Goal: Task Accomplishment & Management: Manage account settings

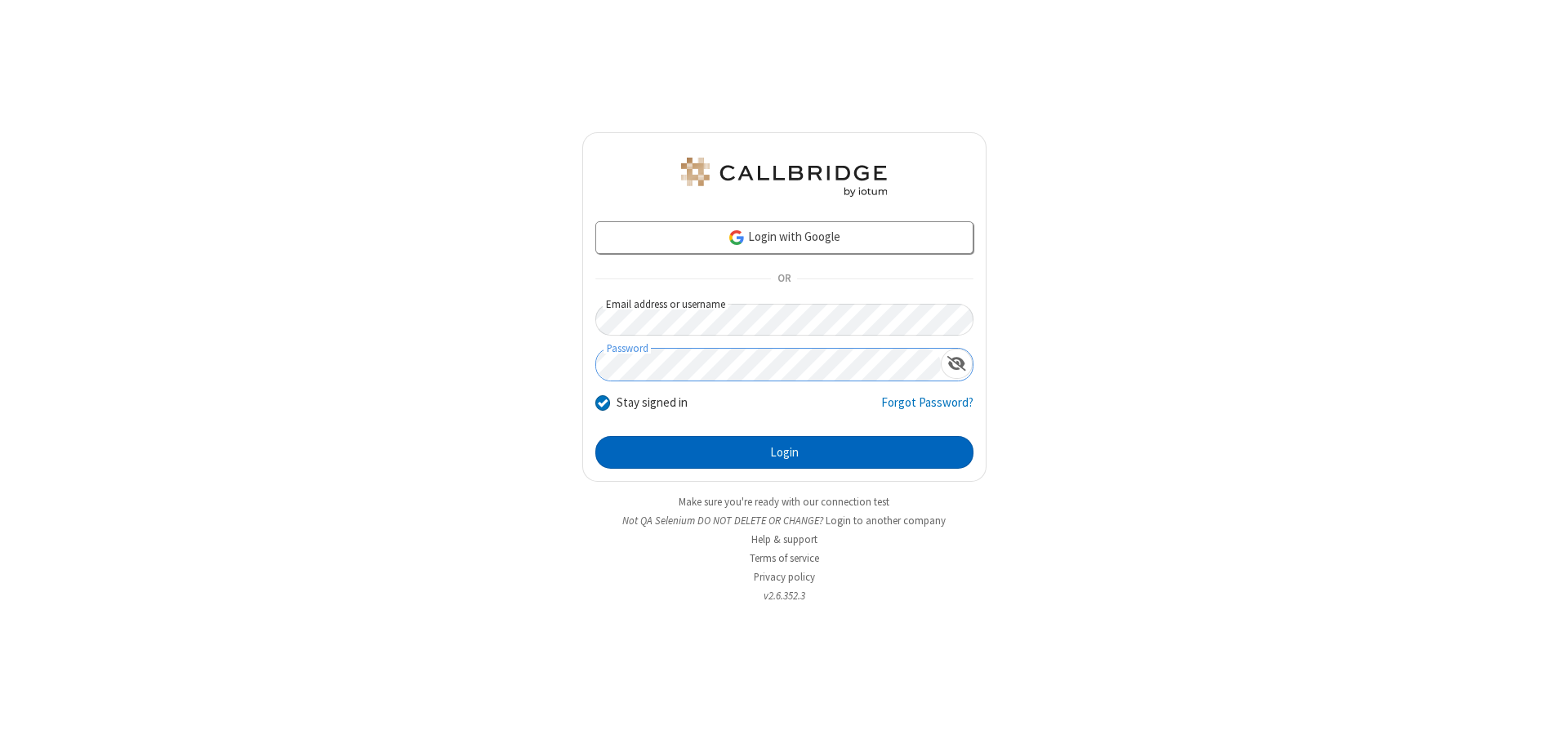
click at [784, 453] on button "Login" at bounding box center [784, 453] width 378 height 33
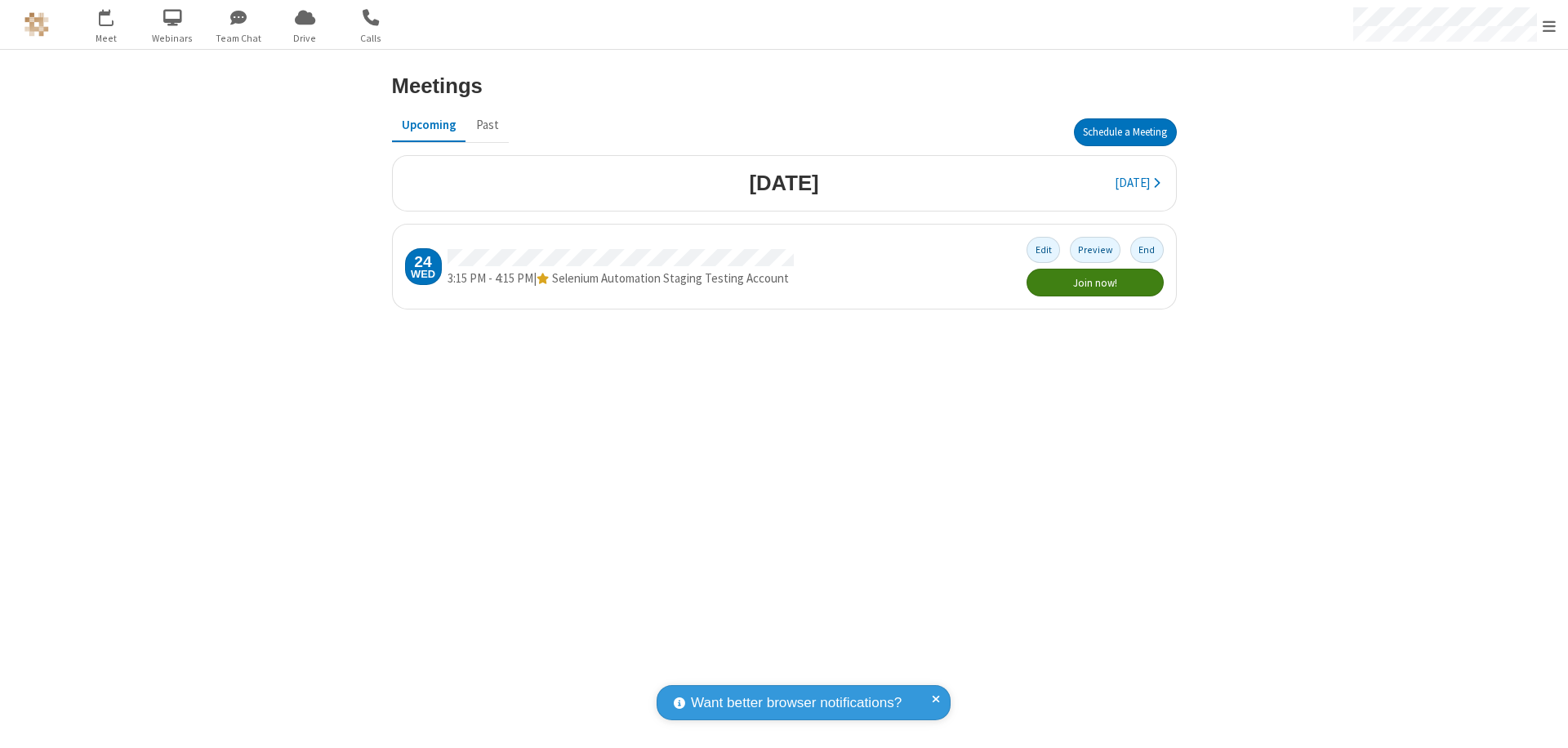
click at [1147, 250] on button "End" at bounding box center [1147, 249] width 33 height 26
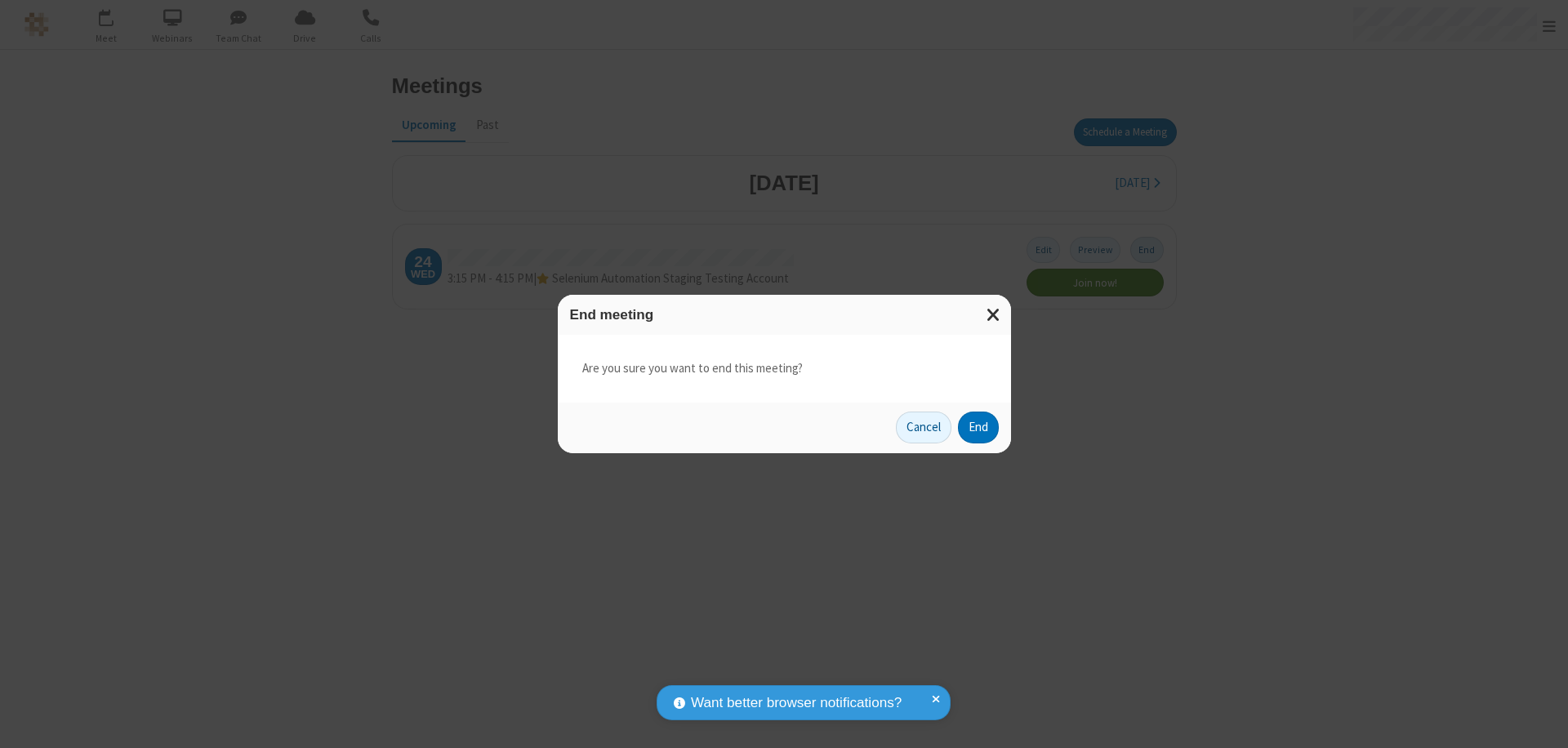
click at [978, 427] on button "End" at bounding box center [978, 428] width 41 height 33
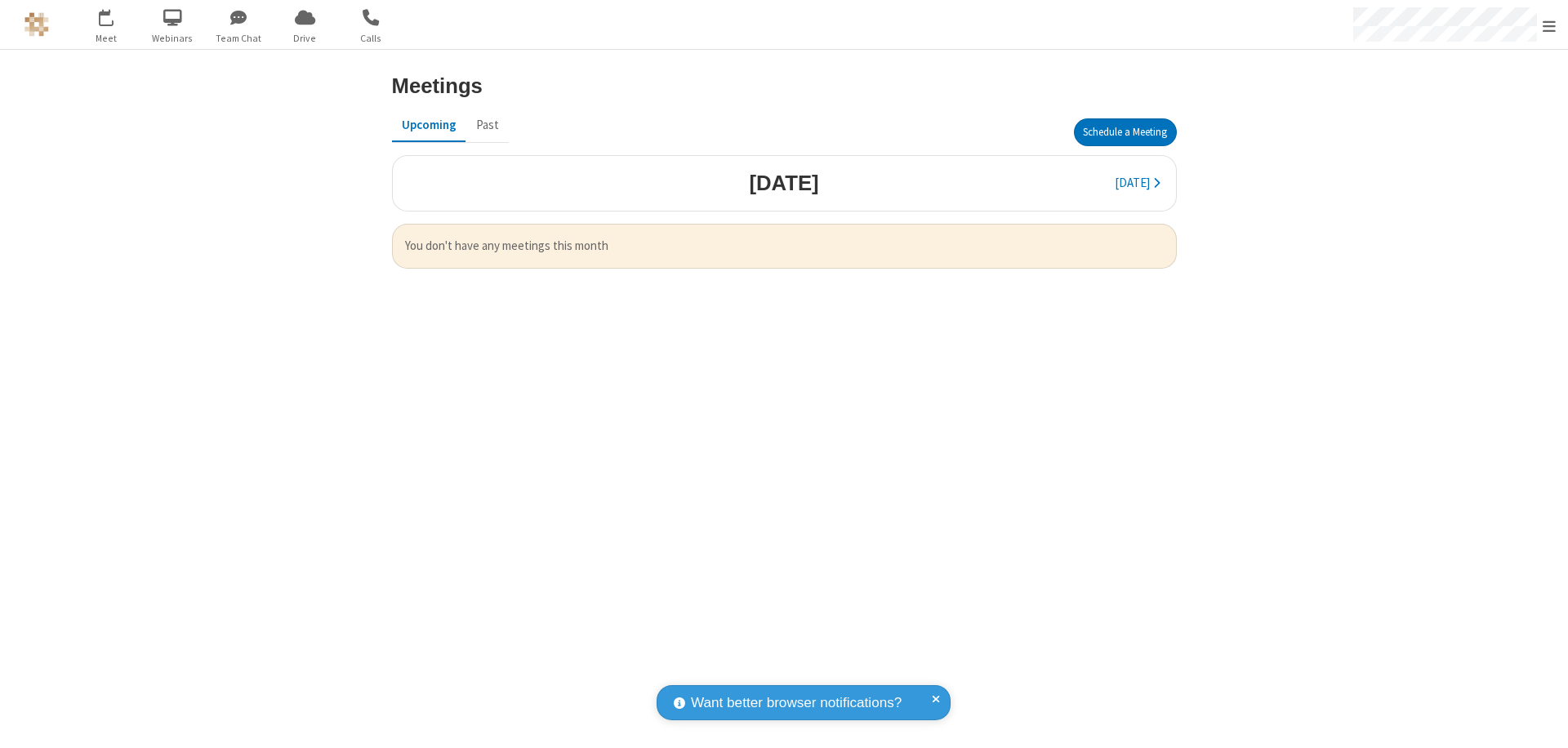
click at [1549, 26] on span "Open menu" at bounding box center [1549, 26] width 13 height 16
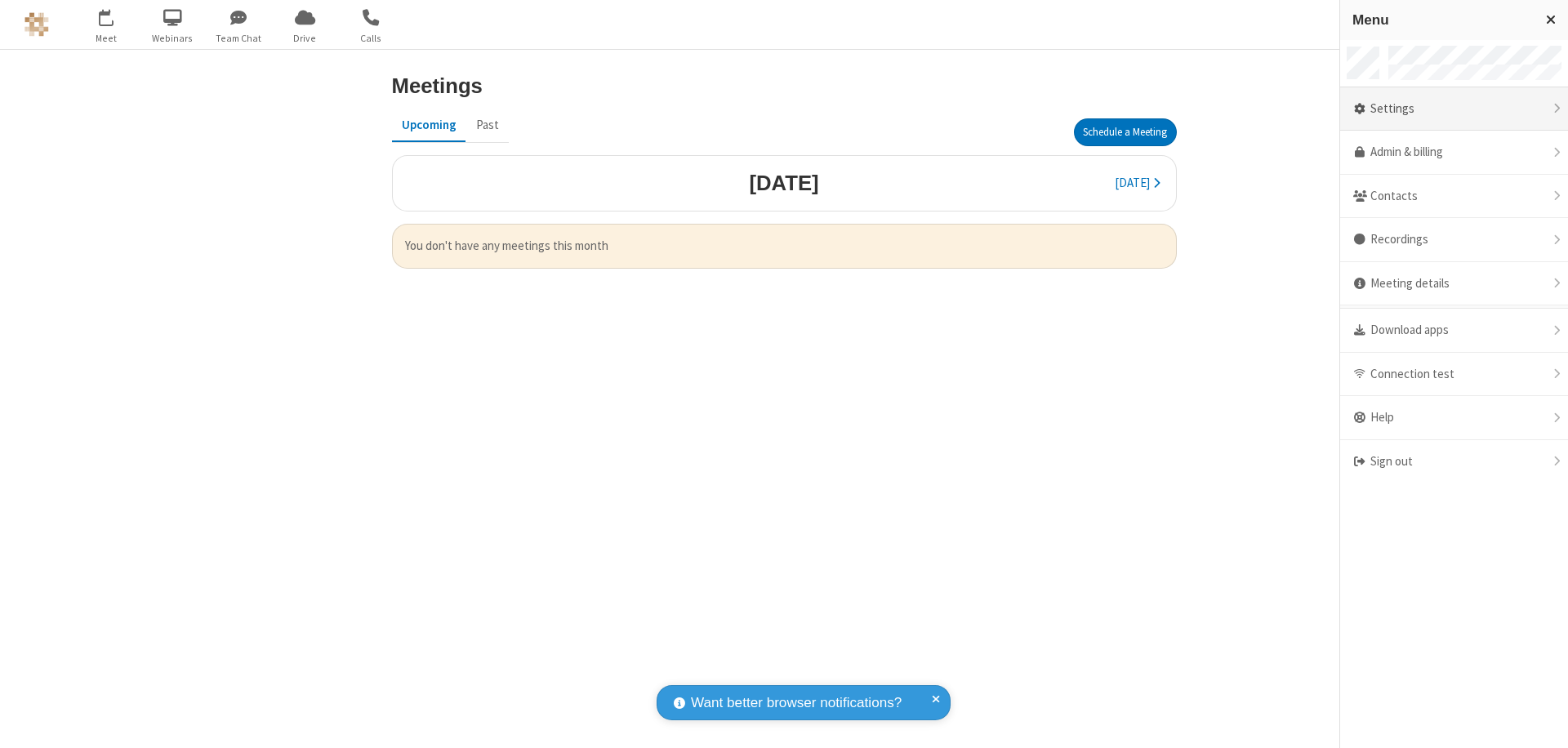
click at [1453, 109] on div "Settings" at bounding box center [1454, 109] width 228 height 45
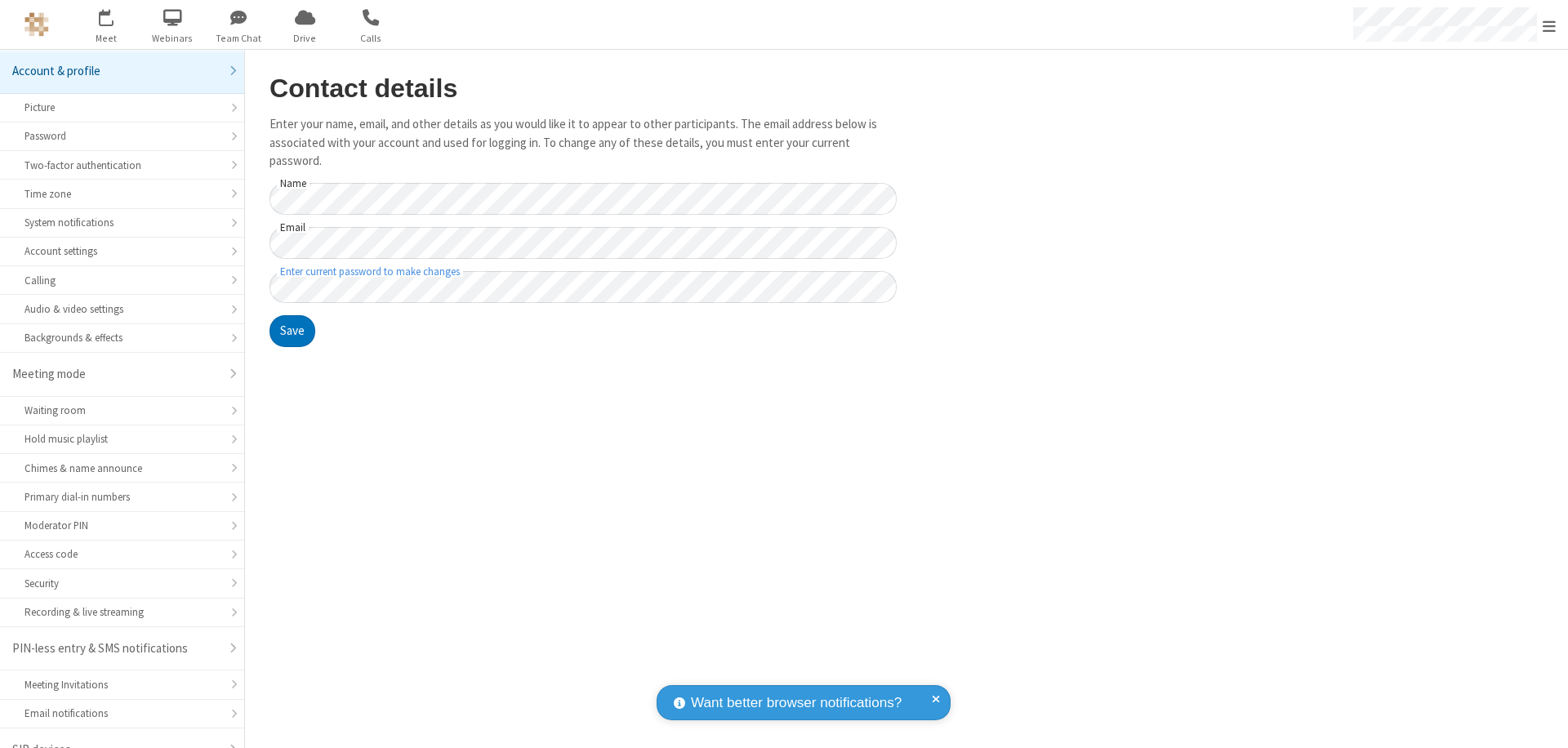
scroll to position [23, 0]
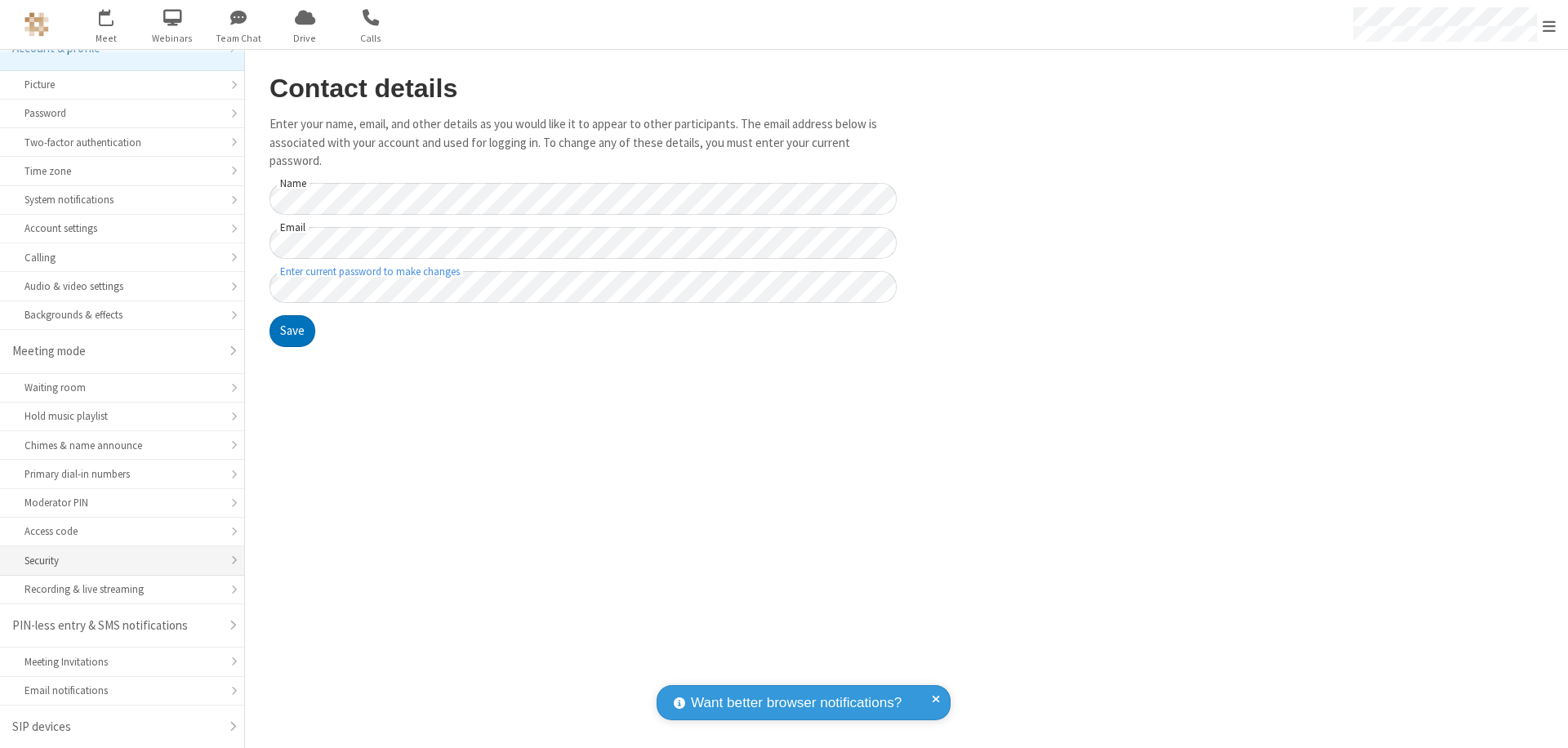
click at [116, 561] on div "Security" at bounding box center [122, 561] width 195 height 15
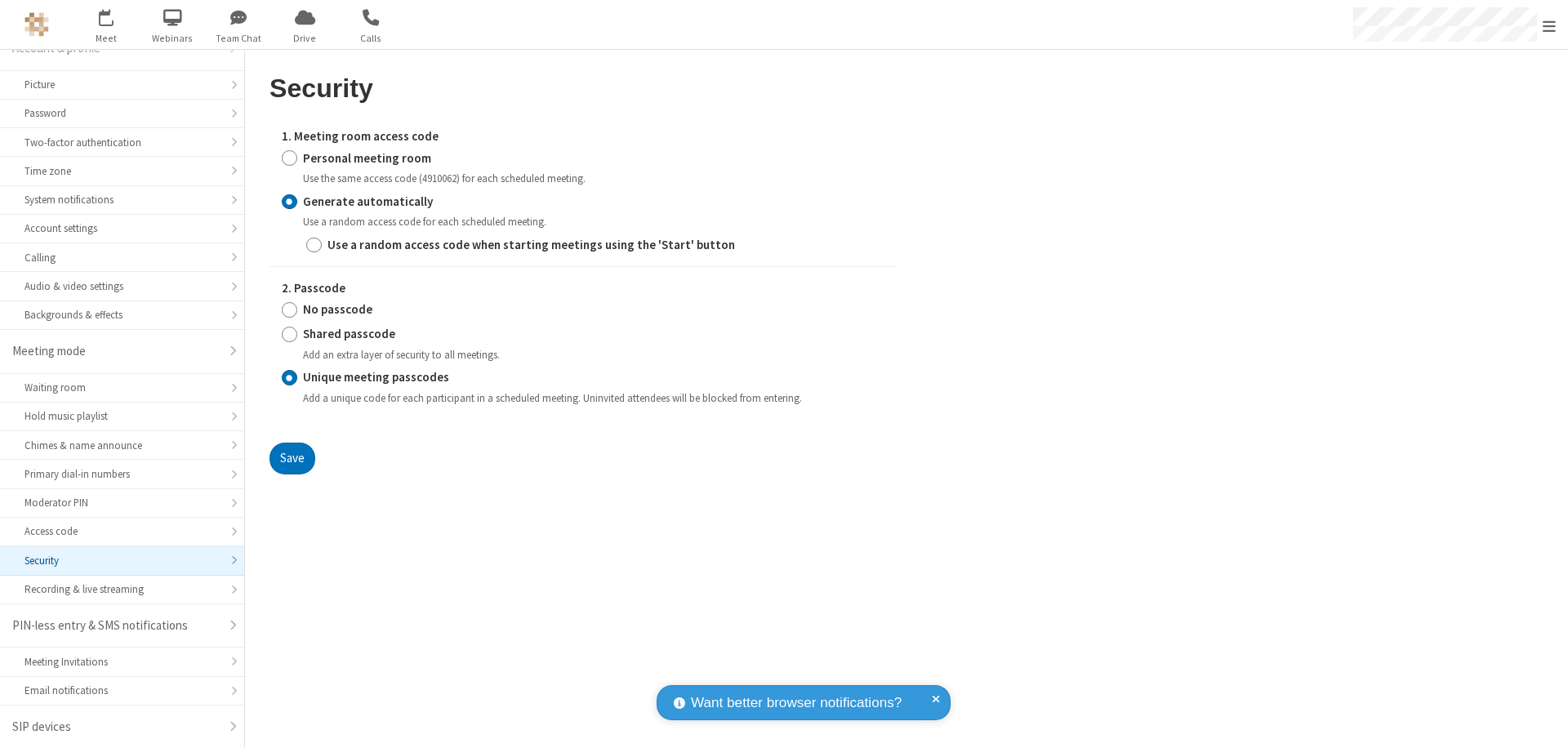
click at [289, 201] on input "Generate automatically" at bounding box center [290, 202] width 15 height 17
click at [289, 310] on input "No passcode" at bounding box center [290, 310] width 15 height 17
radio input "true"
click at [292, 458] on button "Save" at bounding box center [293, 459] width 45 height 33
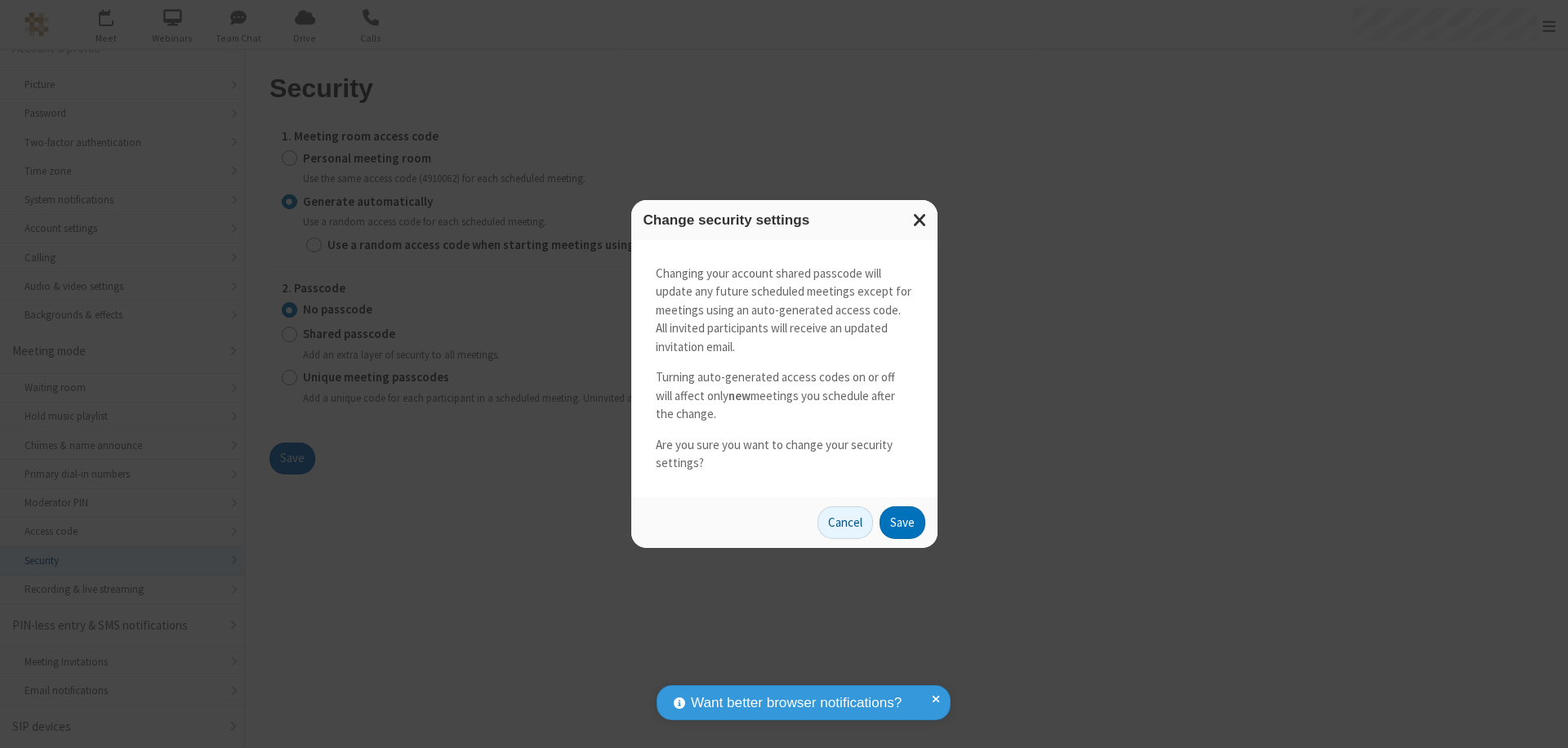
click at [901, 522] on button "Save" at bounding box center [902, 523] width 45 height 33
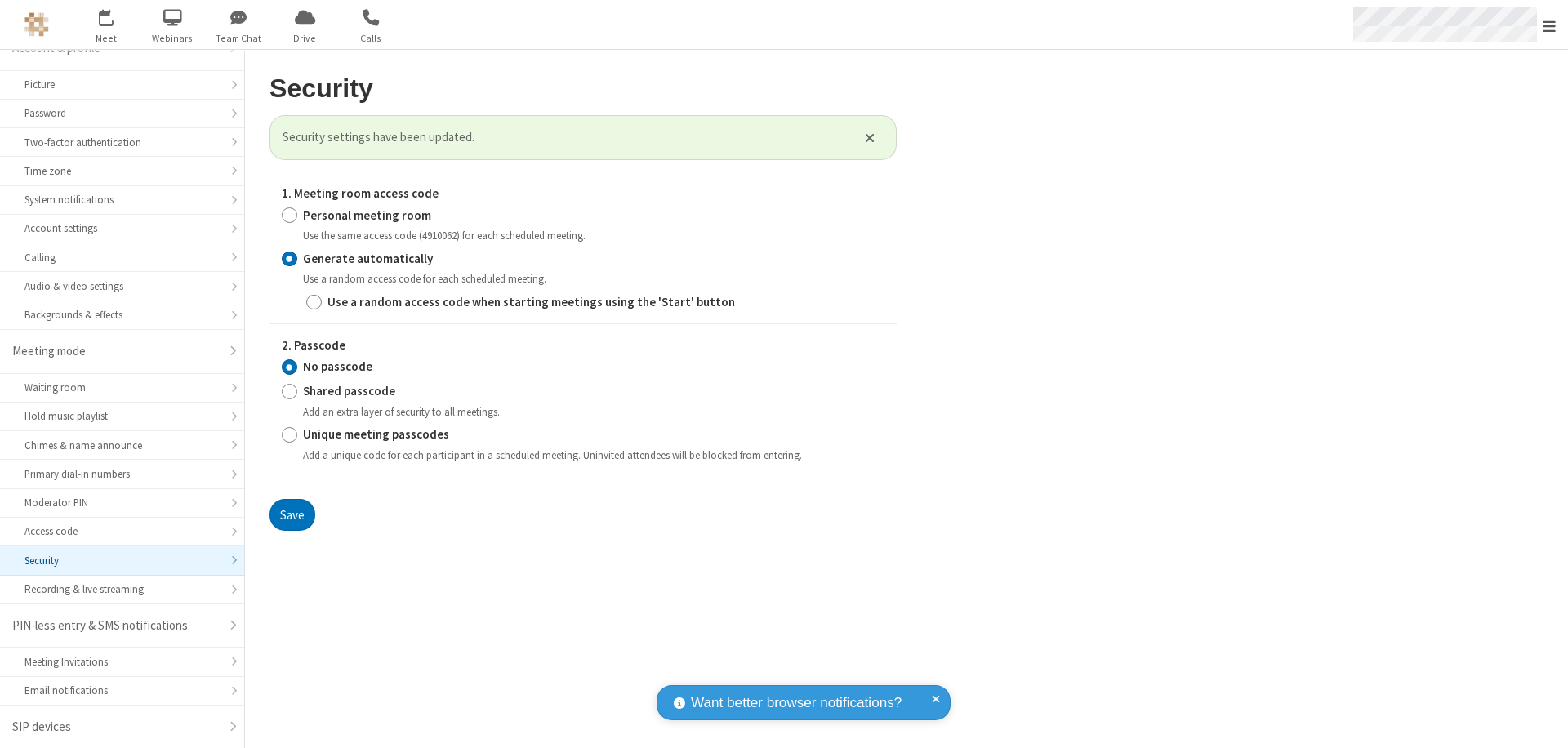
click at [1549, 26] on span "Open menu" at bounding box center [1549, 26] width 13 height 16
click at [106, 25] on span "button" at bounding box center [106, 16] width 62 height 27
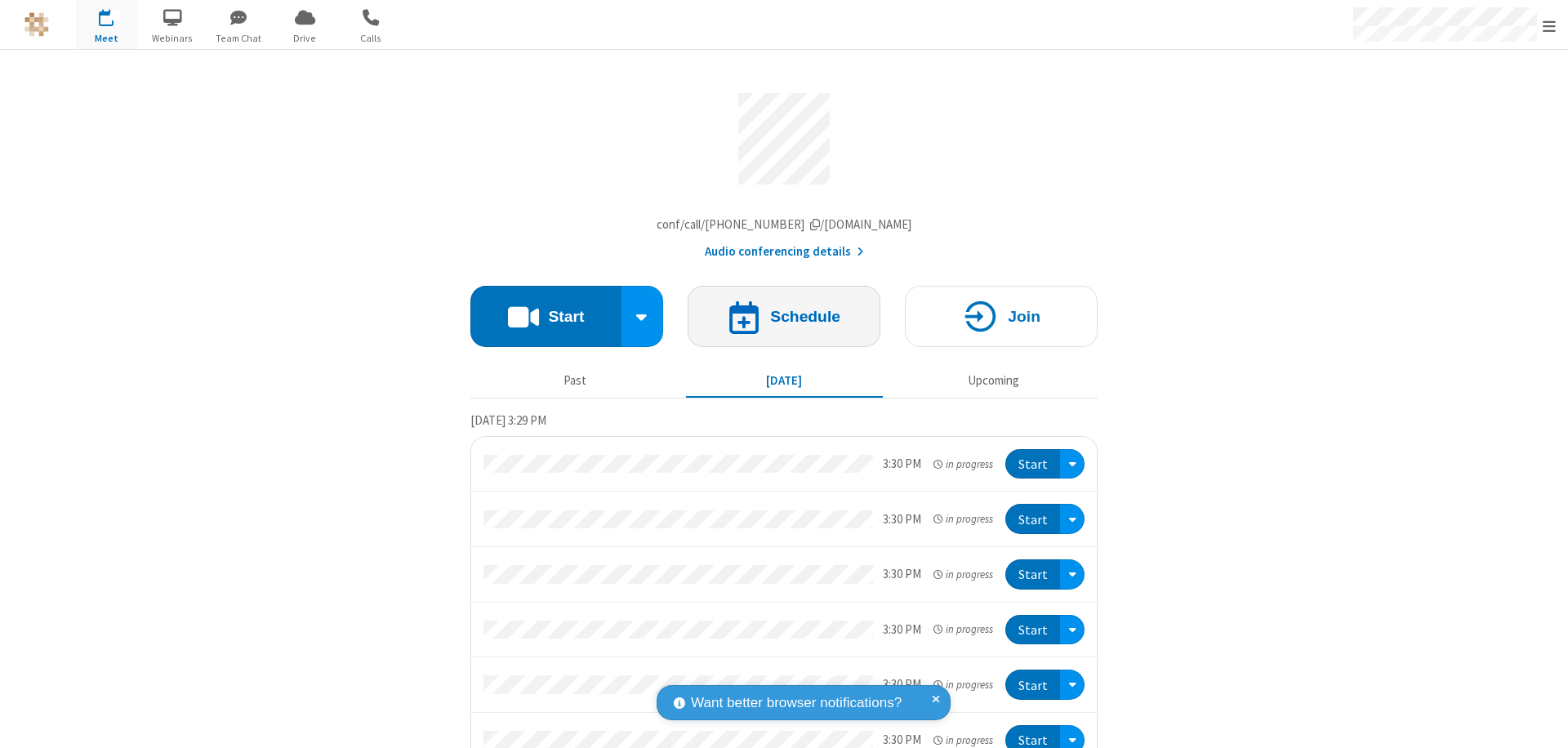
click at [777, 320] on h4 "Schedule" at bounding box center [805, 316] width 70 height 15
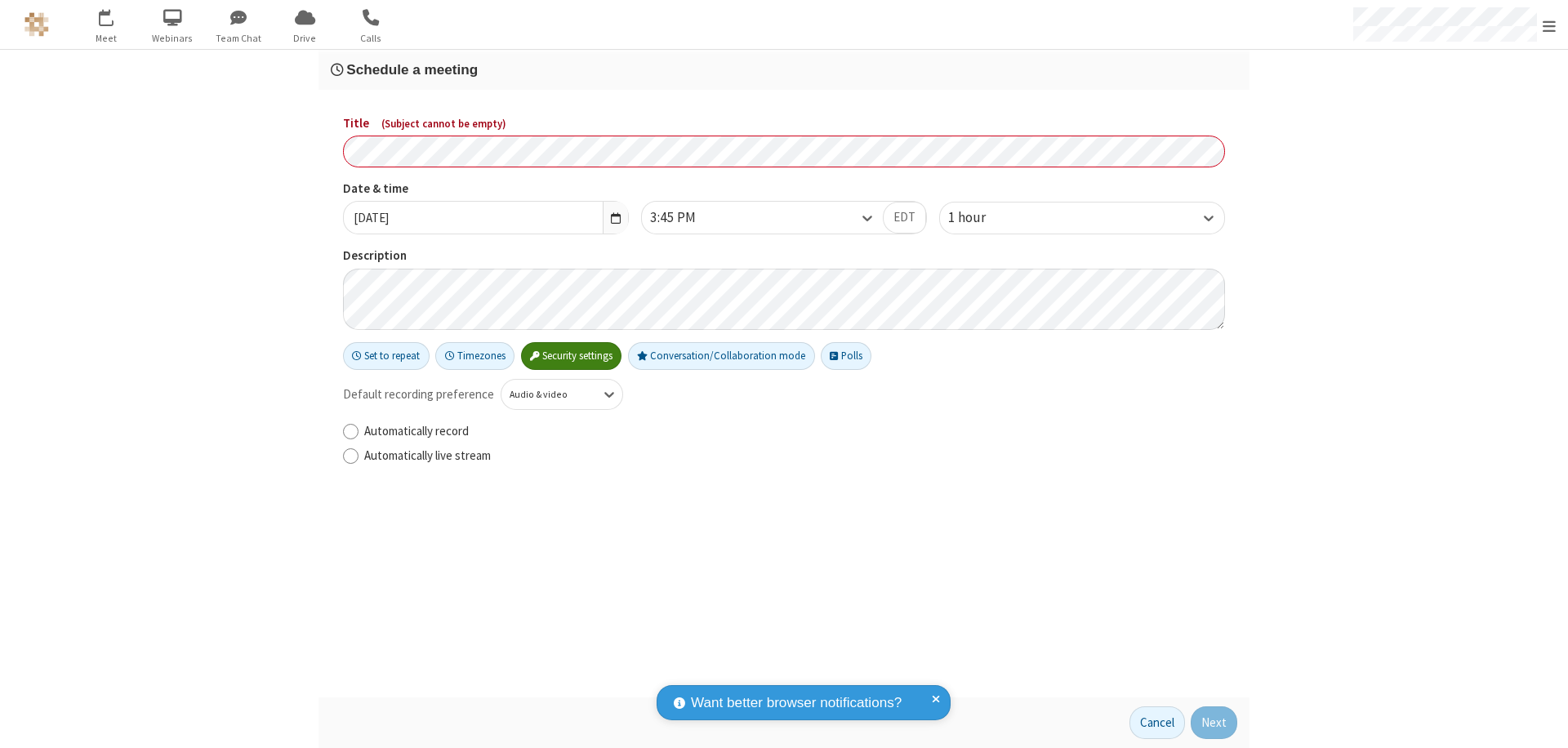
click at [784, 69] on h3 "Schedule a meeting" at bounding box center [784, 70] width 907 height 15
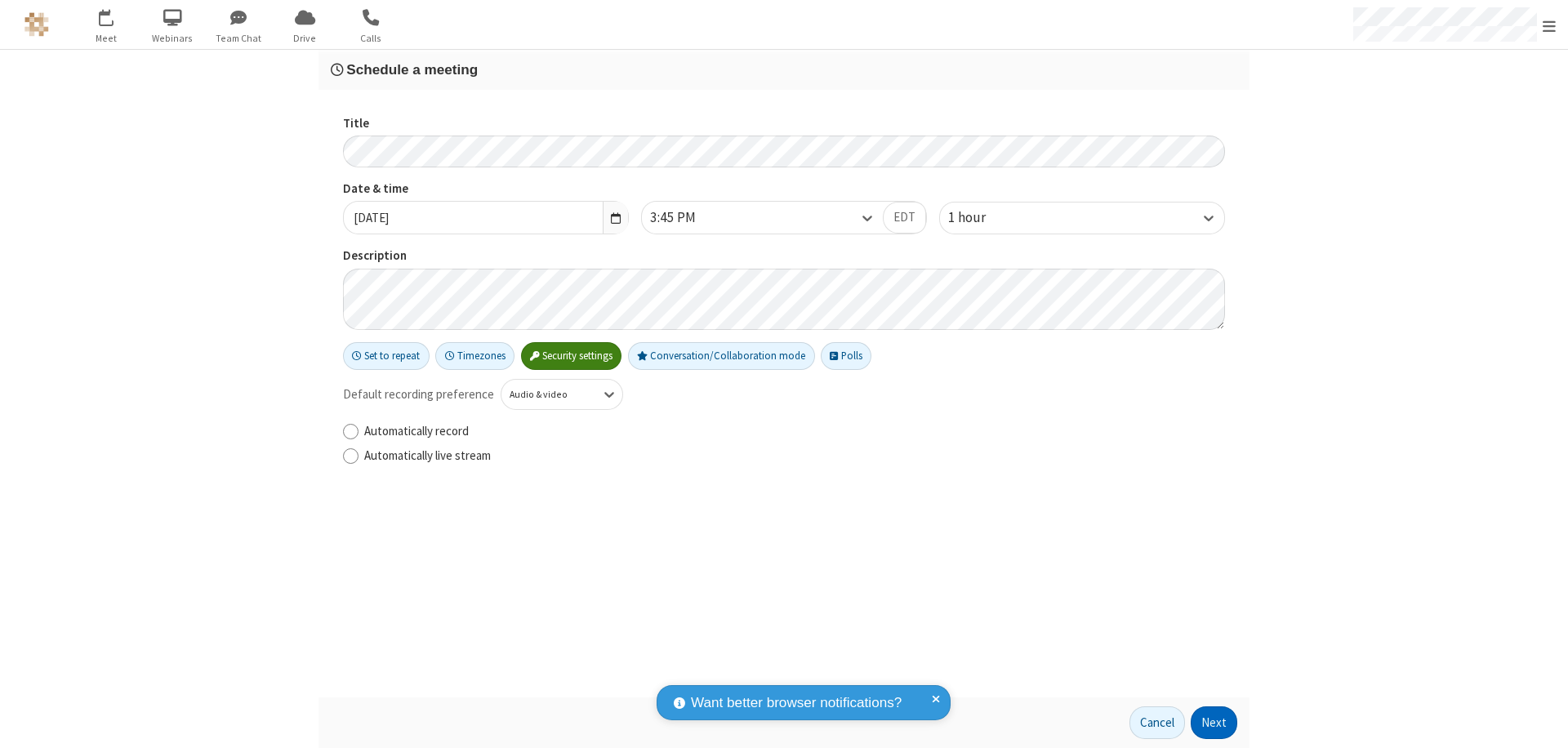
click at [1215, 722] on button "Next" at bounding box center [1214, 722] width 46 height 33
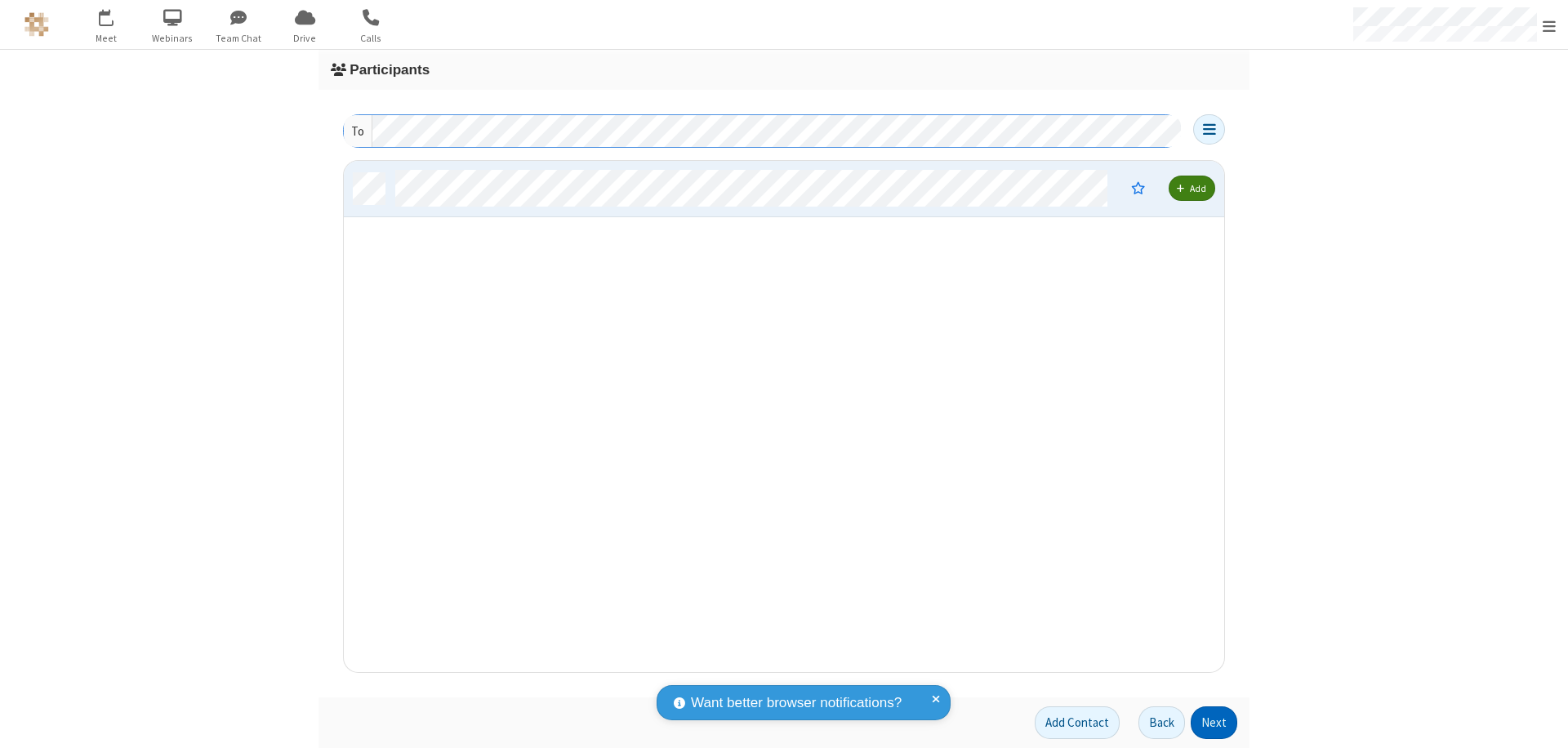
click at [1215, 722] on button "Next" at bounding box center [1214, 722] width 46 height 33
